Goal: Task Accomplishment & Management: Manage account settings

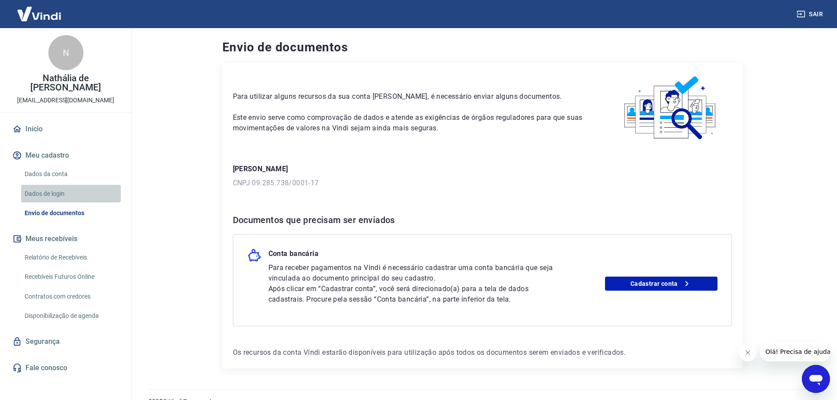
click at [70, 185] on link "Dados de login" at bounding box center [71, 194] width 100 height 18
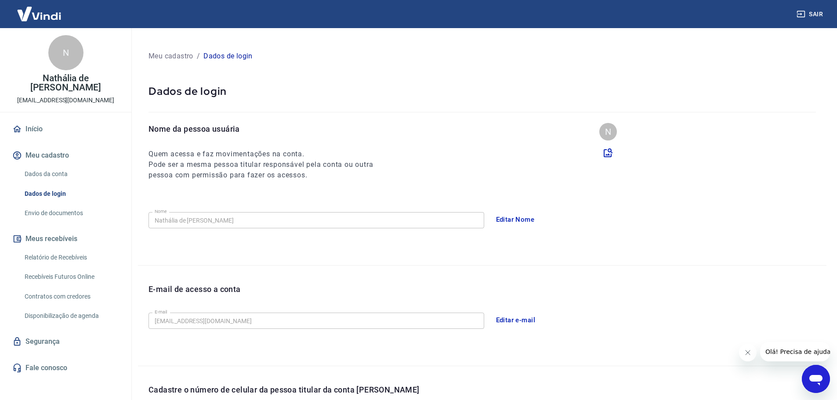
click at [522, 223] on button "Editar Nome" at bounding box center [515, 220] width 48 height 18
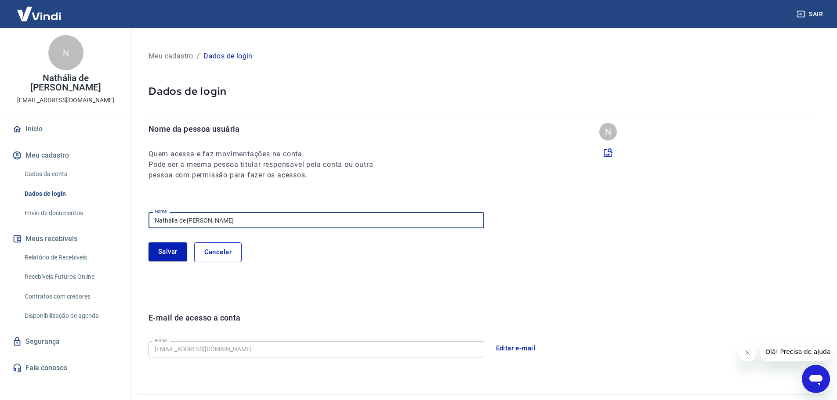
drag, startPoint x: 246, startPoint y: 221, endPoint x: 115, endPoint y: 207, distance: 131.7
click at [115, 207] on div "Sair N Nathália de Freitas Dutra [EMAIL_ADDRESS][DOMAIN_NAME] Início Meu cadast…" at bounding box center [418, 200] width 837 height 400
type input "Tiago"
click at [163, 255] on button "Salvar" at bounding box center [168, 252] width 39 height 18
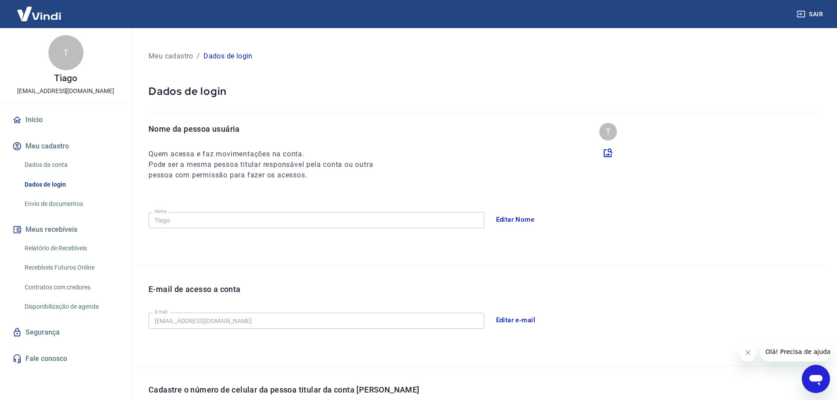
click at [511, 319] on button "Editar e-mail" at bounding box center [515, 320] width 49 height 18
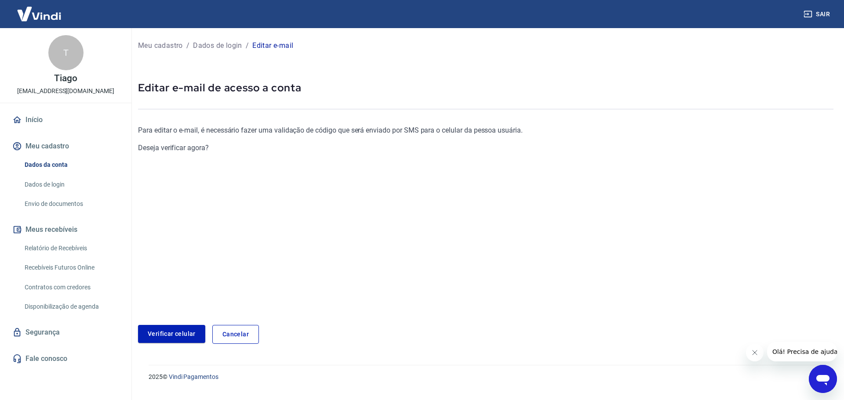
click at [167, 148] on p "Deseja verificar agora?" at bounding box center [370, 148] width 464 height 11
click at [171, 133] on p "Para editar o e-mail, é necessário fazer uma validação de código que será envia…" at bounding box center [370, 130] width 464 height 11
click at [182, 335] on link "Verificar celular" at bounding box center [171, 334] width 67 height 18
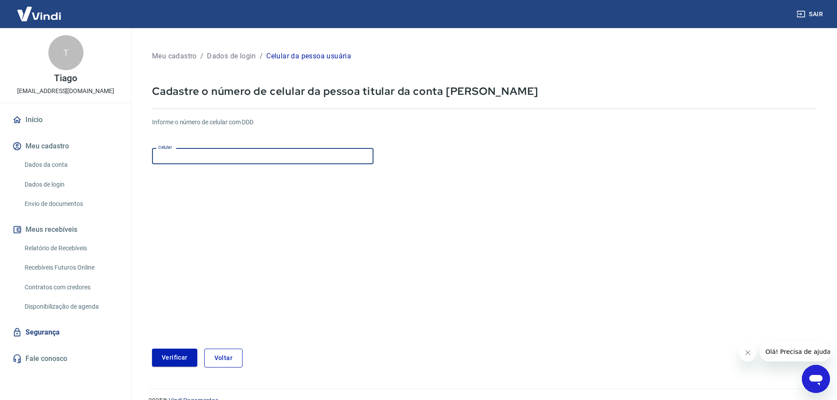
click at [190, 160] on input "Celular" at bounding box center [263, 156] width 222 height 16
type input "[PHONE_NUMBER]"
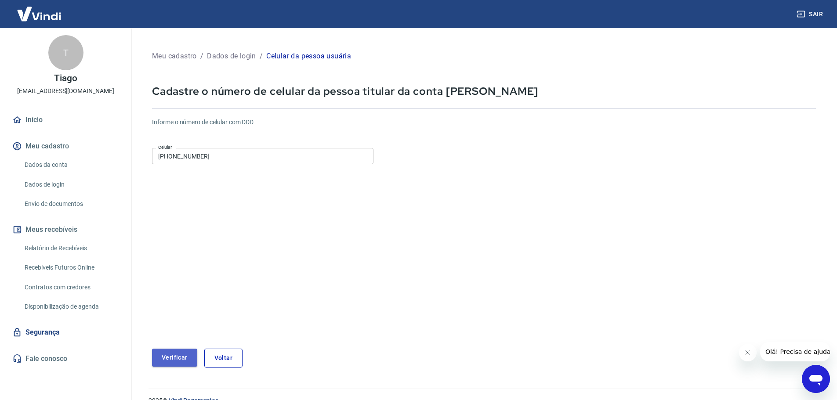
click at [180, 355] on button "Verificar" at bounding box center [174, 358] width 45 height 18
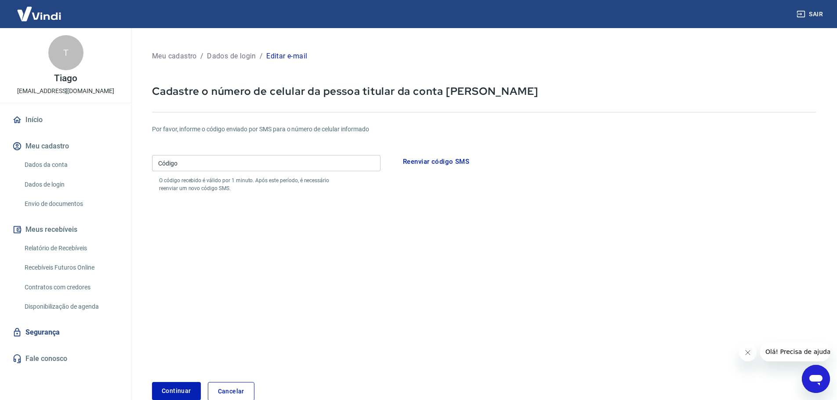
click at [198, 162] on input "Código" at bounding box center [266, 163] width 229 height 16
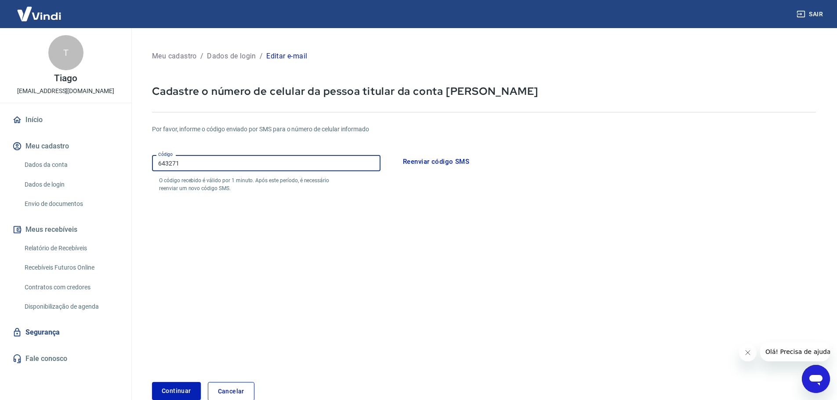
type input "643271"
click at [162, 387] on button "Continuar" at bounding box center [176, 391] width 49 height 18
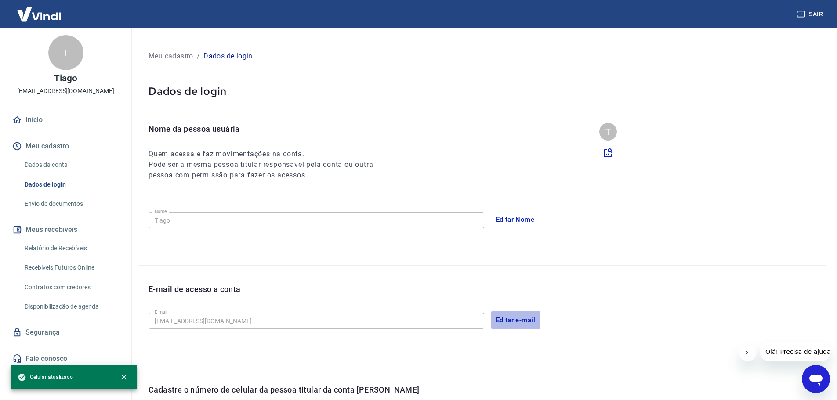
click at [520, 320] on button "Editar e-mail" at bounding box center [515, 320] width 49 height 18
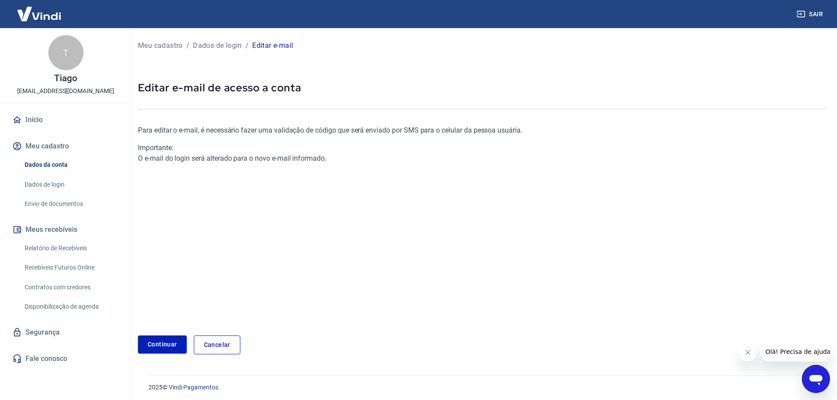
scroll to position [3, 0]
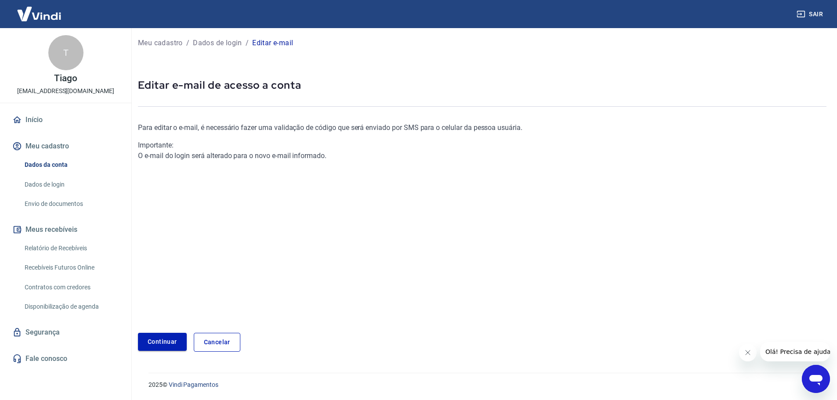
click at [171, 340] on link "Continuar" at bounding box center [162, 342] width 49 height 18
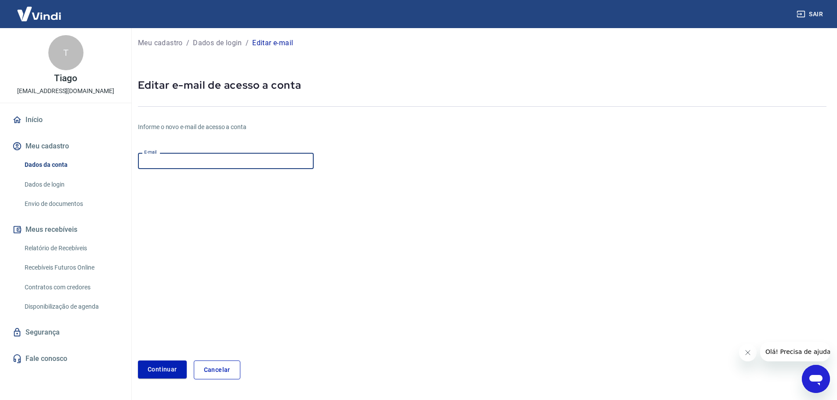
click at [168, 165] on input "E-mail" at bounding box center [226, 161] width 176 height 16
paste input "[EMAIL_ADDRESS][DOMAIN_NAME]"
type input "[EMAIL_ADDRESS][DOMAIN_NAME]"
click at [171, 212] on form "E-mail [EMAIL_ADDRESS][DOMAIN_NAME] E-mail Continuar Cancelar" at bounding box center [367, 264] width 459 height 230
click at [177, 367] on button "Continuar" at bounding box center [162, 370] width 49 height 18
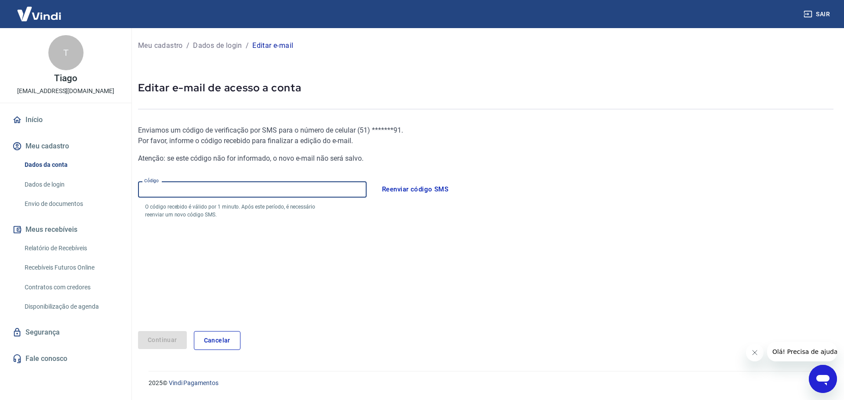
click at [185, 192] on input "Código" at bounding box center [252, 190] width 229 height 16
type input "963353"
click at [177, 348] on button "Continuar" at bounding box center [162, 340] width 49 height 18
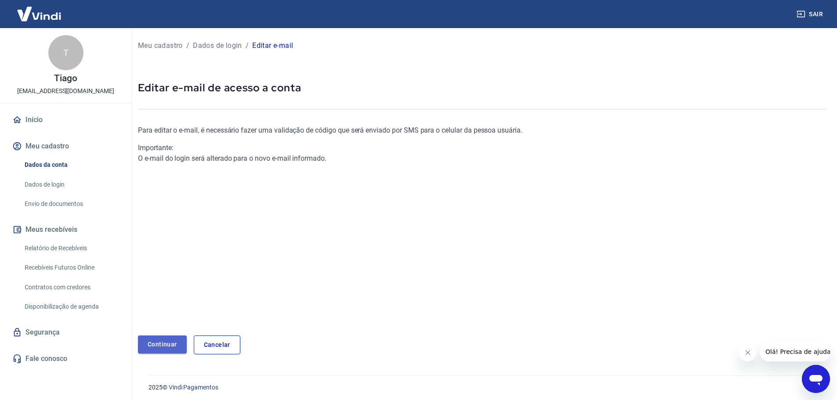
click at [174, 342] on link "Continuar" at bounding box center [162, 345] width 49 height 18
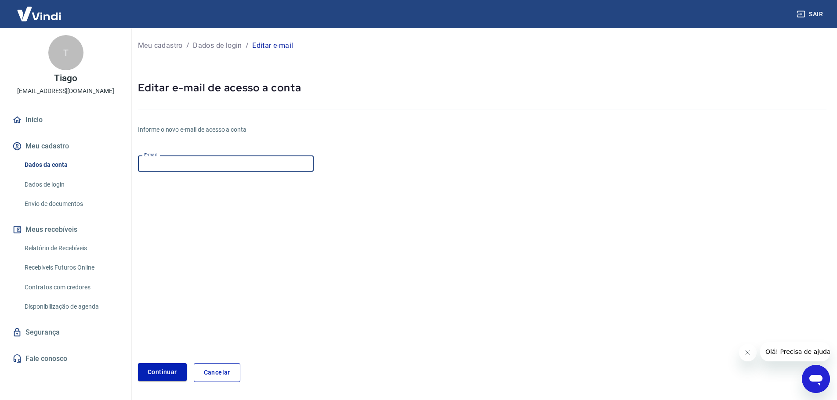
click at [189, 163] on input "E-mail" at bounding box center [226, 164] width 176 height 16
paste input "[EMAIL_ADDRESS][DOMAIN_NAME]"
type input "[EMAIL_ADDRESS][DOMAIN_NAME]"
click at [186, 202] on form "E-mail [EMAIL_ADDRESS][DOMAIN_NAME] E-mail Continuar Cancelar" at bounding box center [367, 267] width 459 height 230
click at [171, 371] on button "Continuar" at bounding box center [162, 372] width 49 height 18
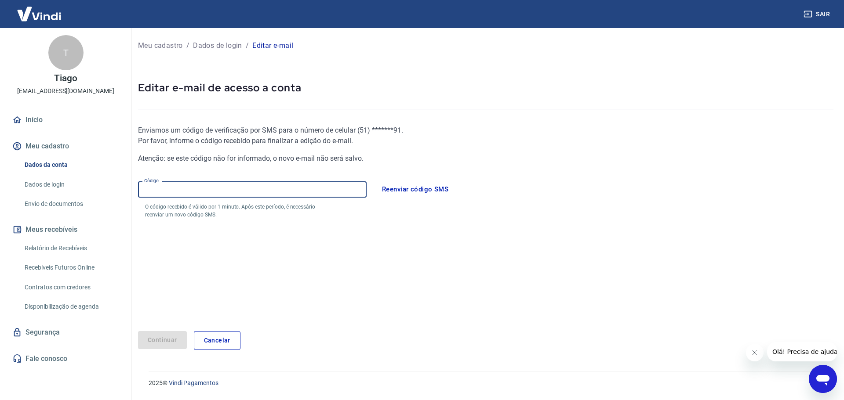
click at [178, 185] on input "Código" at bounding box center [252, 190] width 229 height 16
type input "9"
type input "624128"
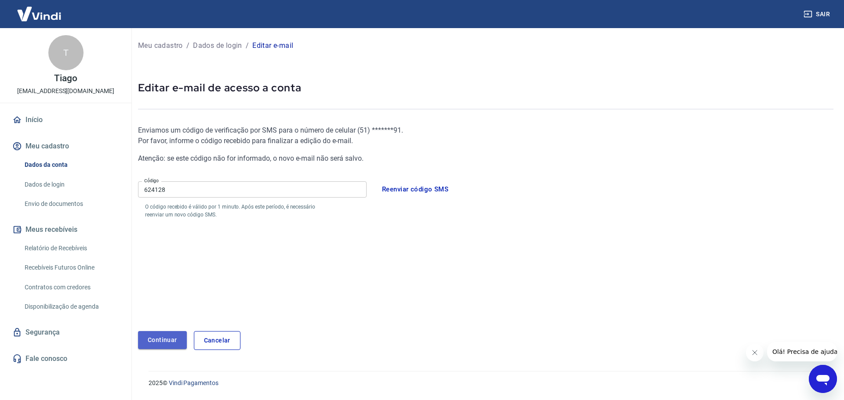
click at [176, 342] on button "Continuar" at bounding box center [162, 340] width 49 height 18
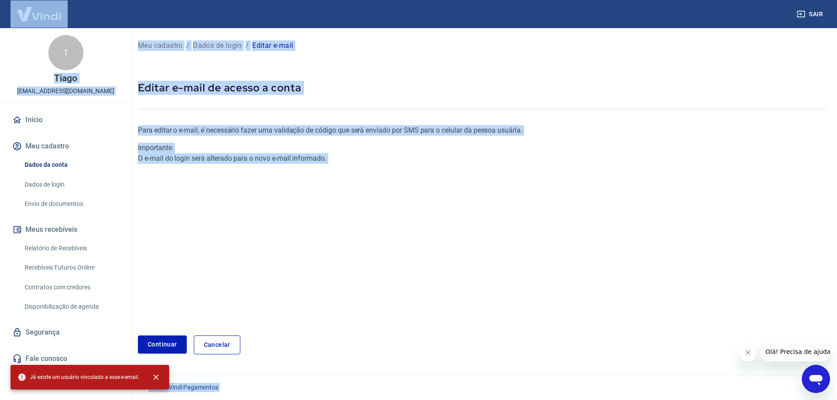
drag, startPoint x: 29, startPoint y: 378, endPoint x: 140, endPoint y: 380, distance: 110.3
click at [140, 380] on div "Já existe um usuário vinculado a esse e-email." at bounding box center [90, 377] width 159 height 25
copy span "Já existe um usuário vinculado a esse e-email"
click at [59, 197] on link "Envio de documentos" at bounding box center [71, 204] width 100 height 18
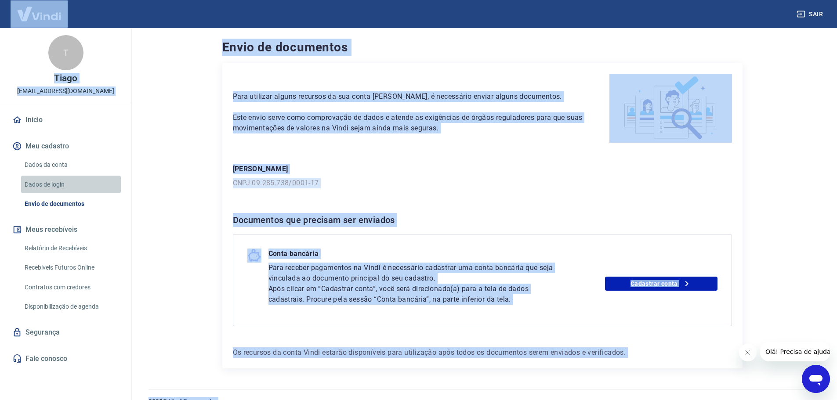
click at [63, 185] on link "Dados de login" at bounding box center [71, 185] width 100 height 18
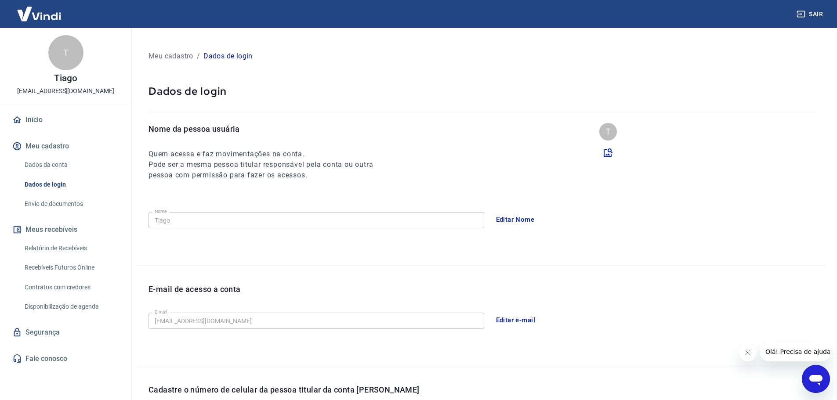
click at [518, 219] on button "Editar Nome" at bounding box center [515, 220] width 48 height 18
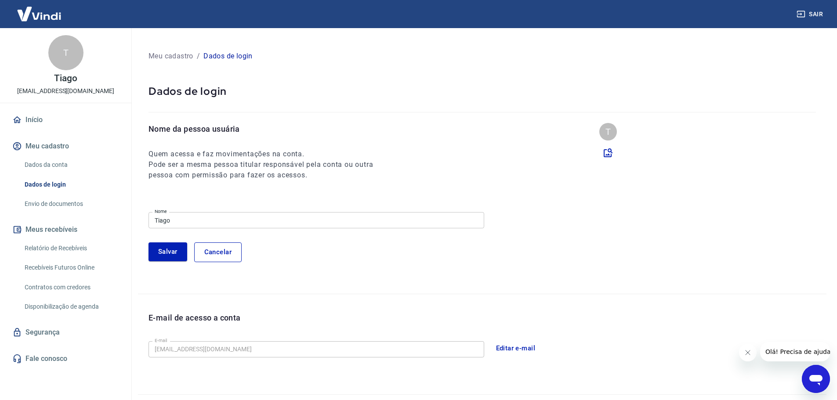
drag, startPoint x: 134, startPoint y: 219, endPoint x: 115, endPoint y: 220, distance: 19.8
click at [115, 220] on div "Sair T [PERSON_NAME] [PERSON_NAME][EMAIL_ADDRESS][DOMAIN_NAME] Início Meu cadas…" at bounding box center [418, 200] width 837 height 400
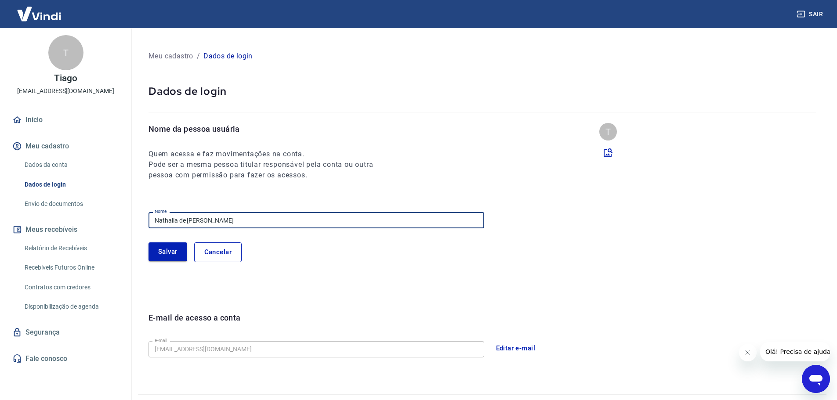
type input "Nathalia de [PERSON_NAME]"
click at [165, 253] on button "Salvar" at bounding box center [168, 252] width 39 height 18
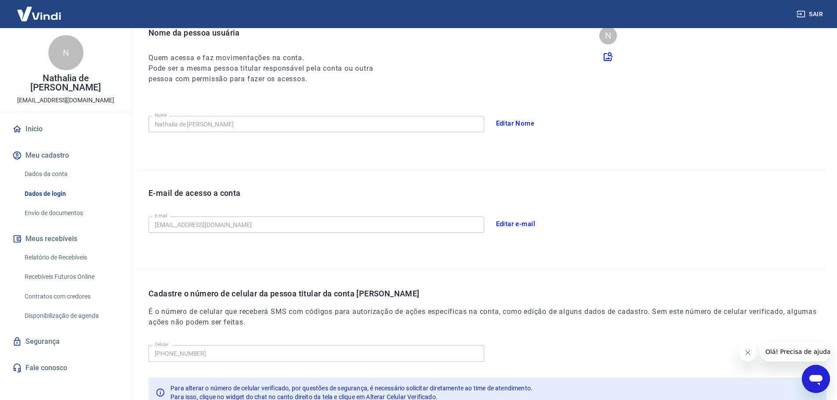
scroll to position [75, 0]
